Goal: Information Seeking & Learning: Learn about a topic

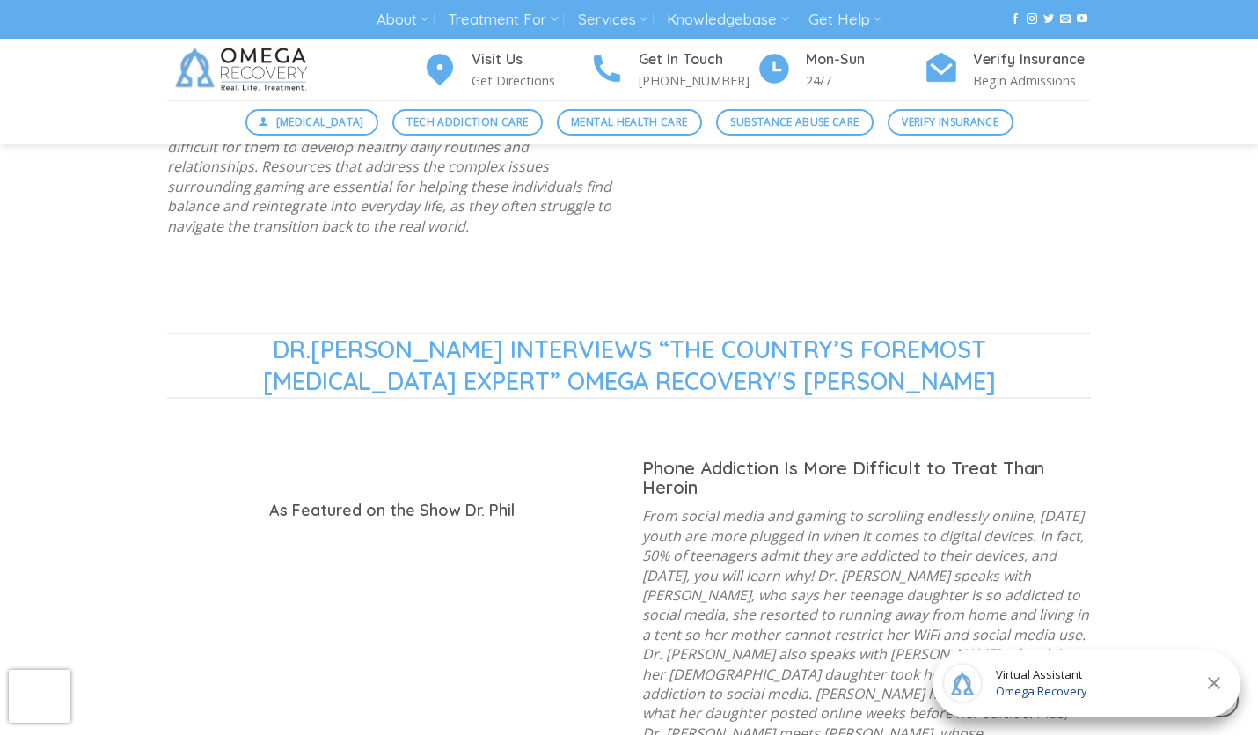
scroll to position [1550, 0]
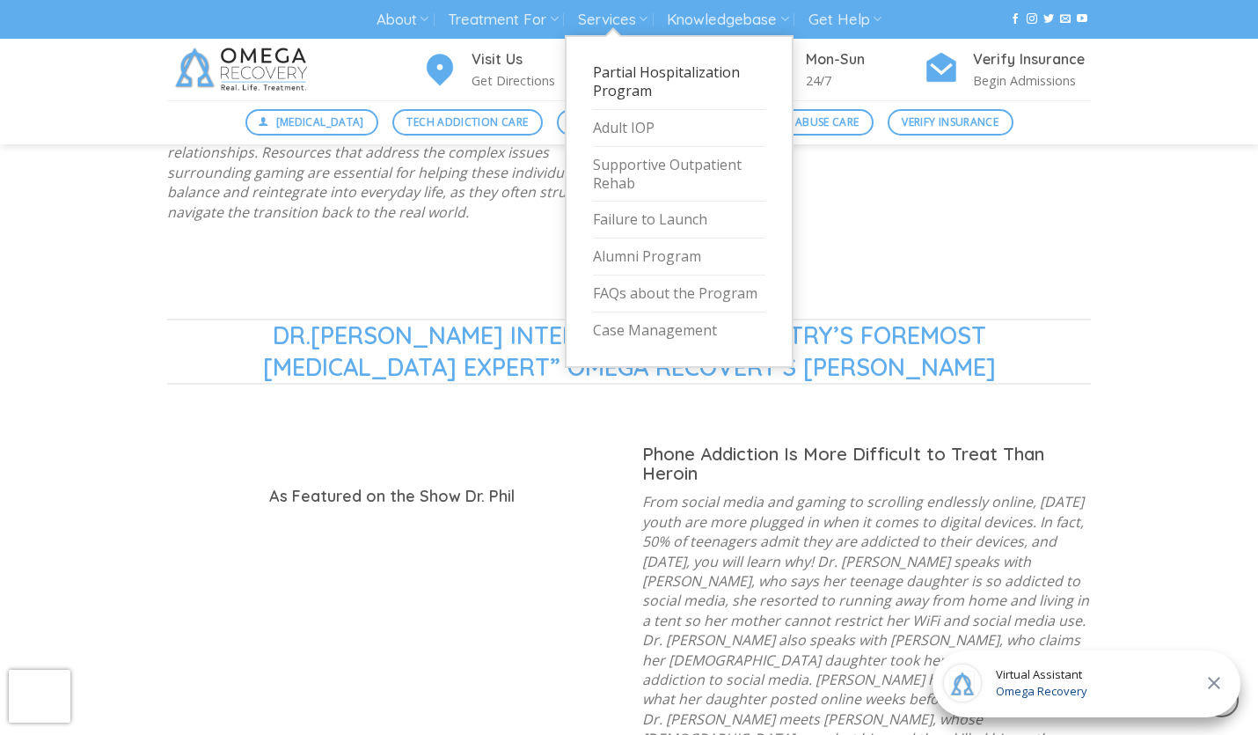
click at [635, 80] on link "Partial Hospitalization Program" at bounding box center [679, 82] width 172 height 55
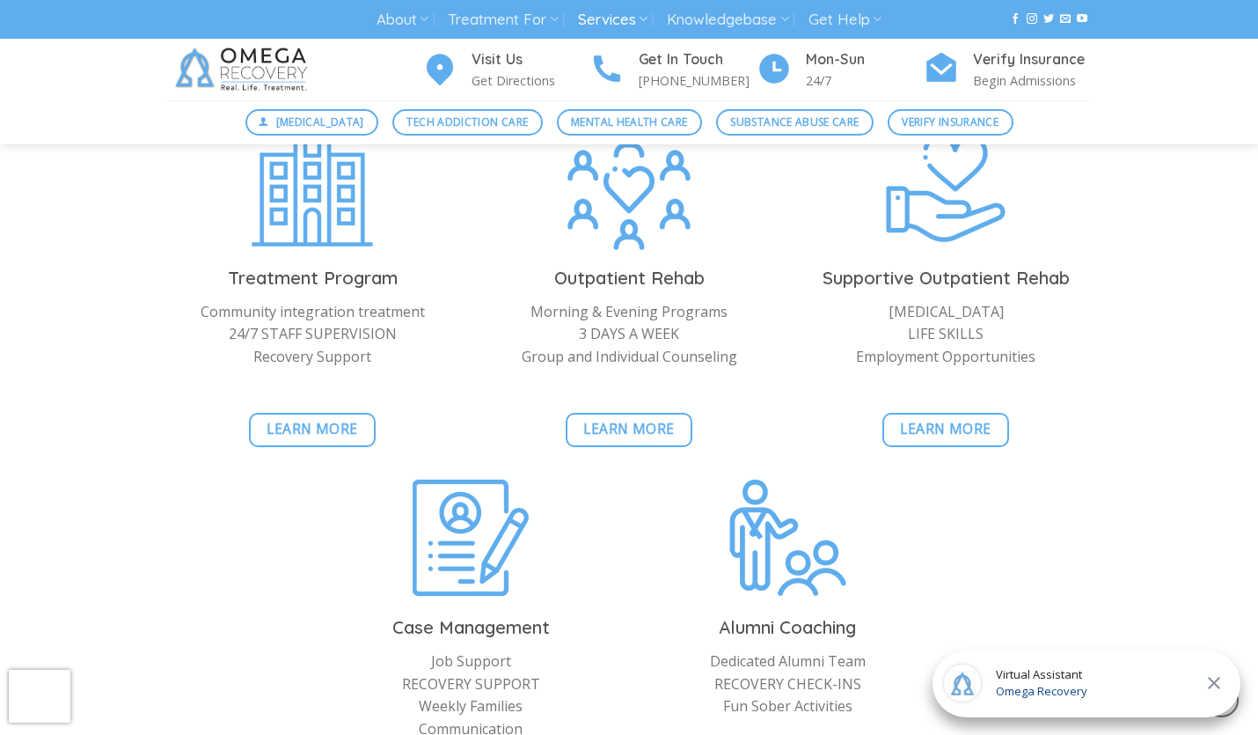
scroll to position [3861, 0]
click at [958, 417] on span "Learn More" at bounding box center [945, 428] width 91 height 22
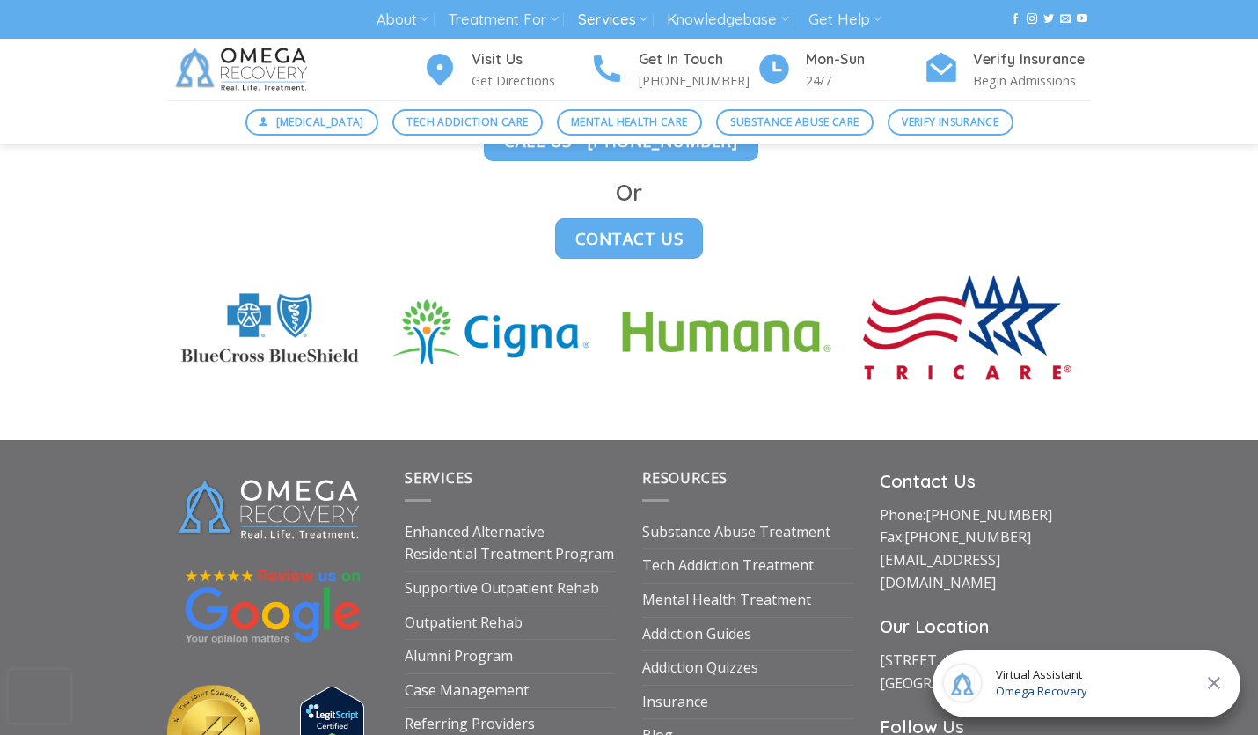
scroll to position [4905, 0]
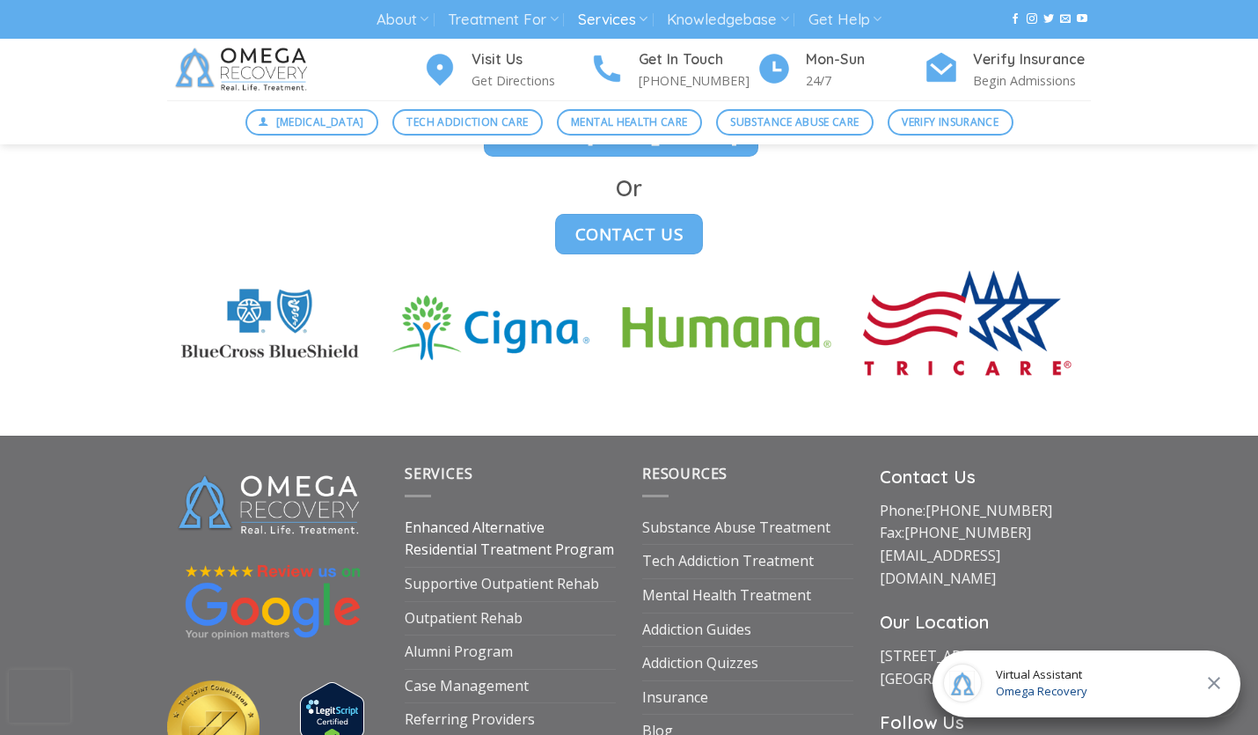
click at [478, 511] on link "Enhanced Alternative Residential Treatment Program" at bounding box center [510, 538] width 211 height 55
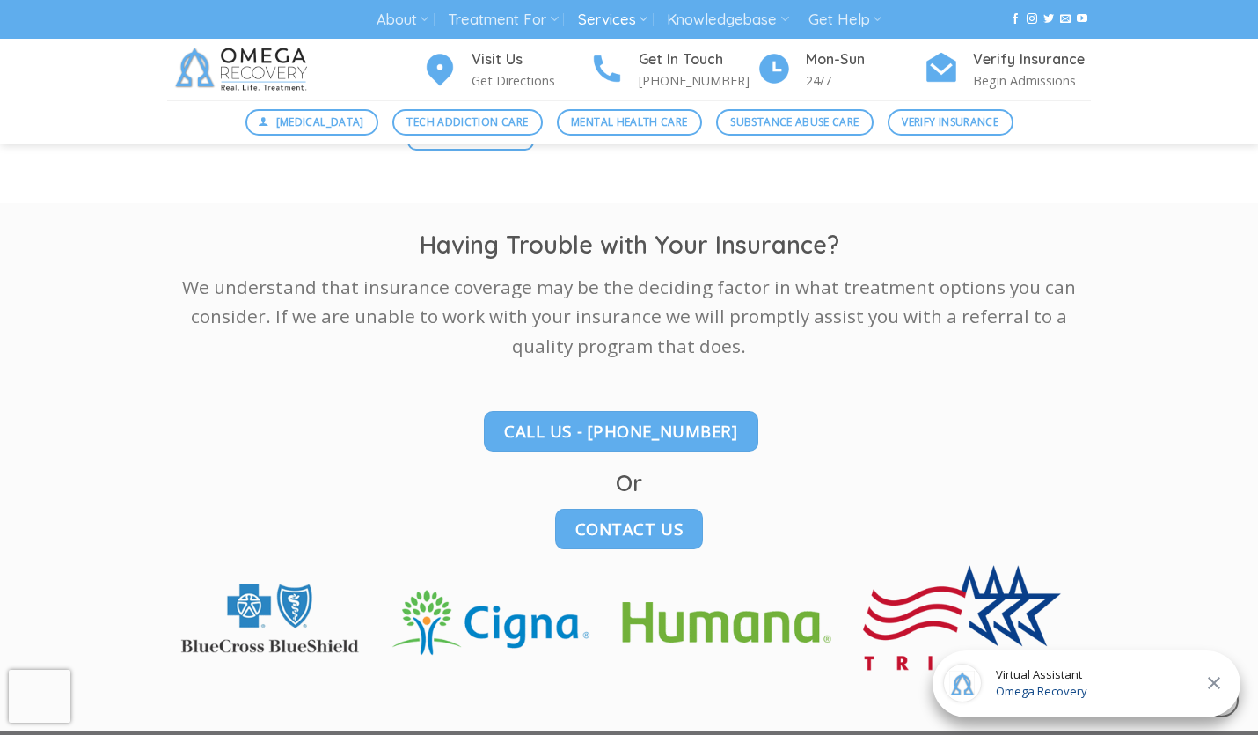
scroll to position [2716, 0]
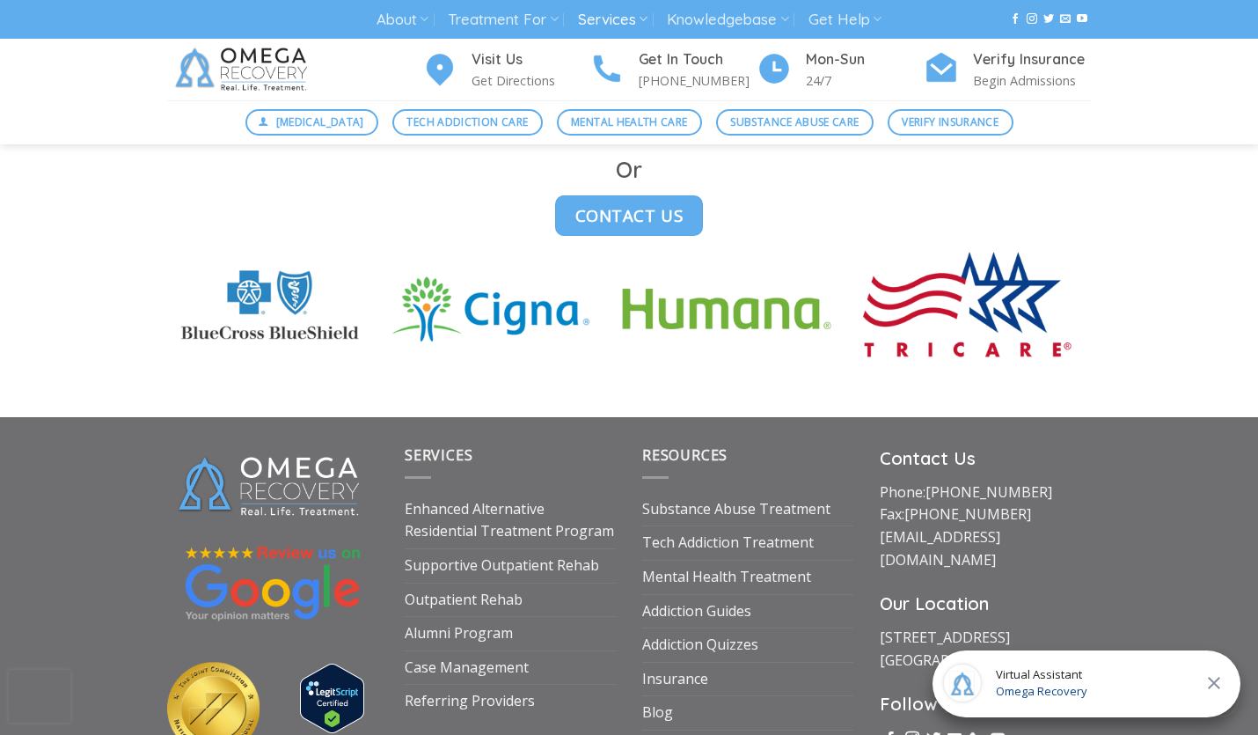
scroll to position [5053, 0]
